Goal: Find specific page/section: Find specific page/section

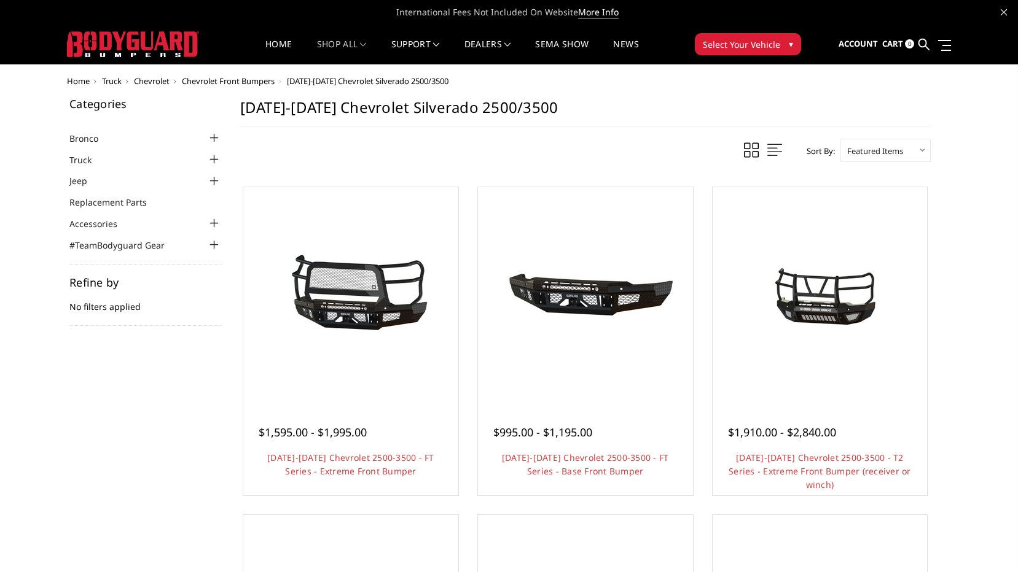
click at [251, 82] on span "Chevrolet Front Bumpers" at bounding box center [228, 81] width 93 height 11
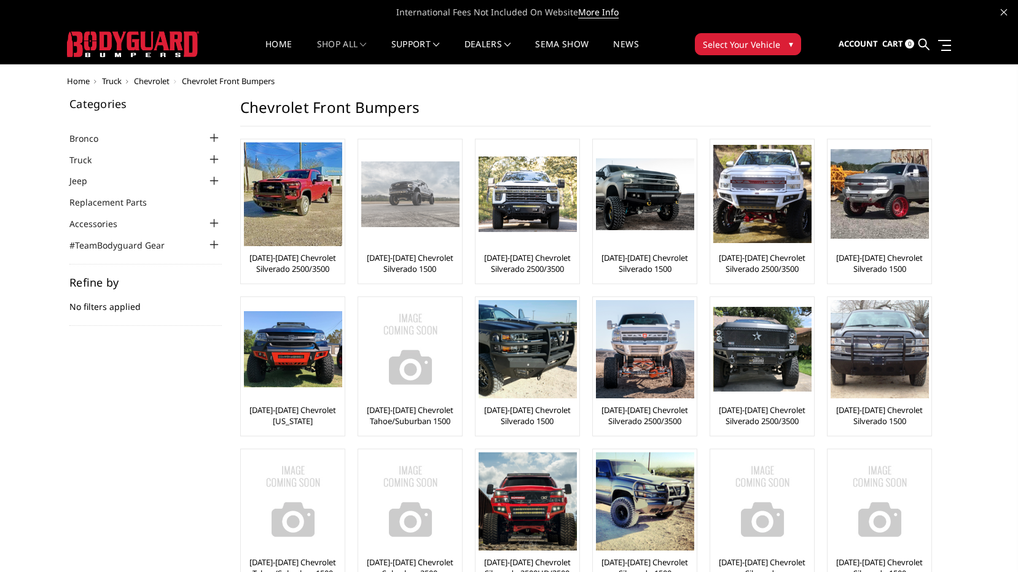
click at [399, 218] on img at bounding box center [410, 193] width 98 height 65
